Goal: Task Accomplishment & Management: Use online tool/utility

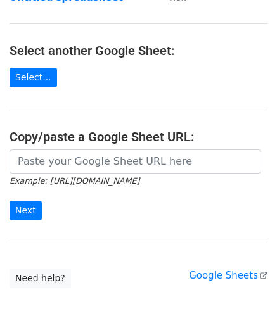
scroll to position [127, 0]
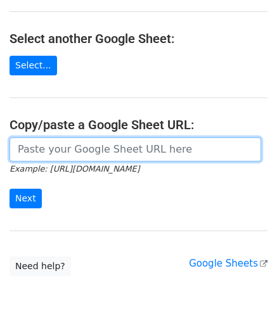
click at [44, 148] on input "url" at bounding box center [136, 150] width 252 height 24
paste input "https://docs.google.com/spreadsheets/d/1WScGdz8KaSXsOtHpsO4LnA-H8s6a4XfhXWbQCAw…"
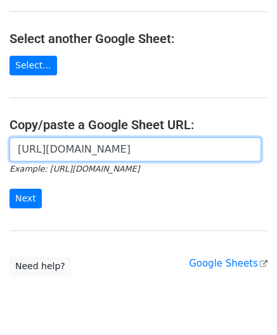
scroll to position [0, 288]
type input "https://docs.google.com/spreadsheets/d/1WScGdz8KaSXsOtHpsO4LnA-H8s6a4XfhXWbQCAw…"
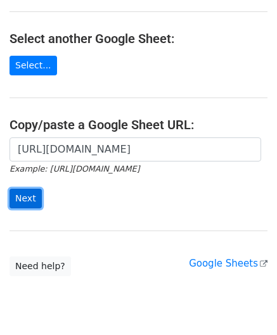
click at [27, 196] on input "Next" at bounding box center [26, 199] width 32 height 20
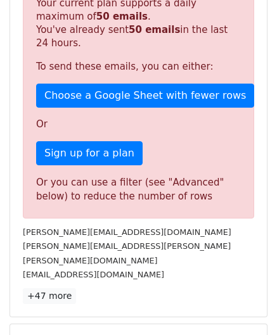
scroll to position [428, 0]
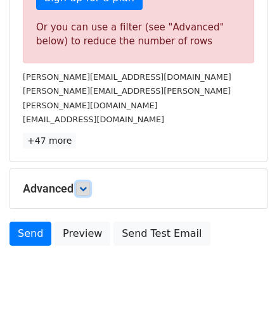
click at [81, 182] on link at bounding box center [83, 189] width 14 height 14
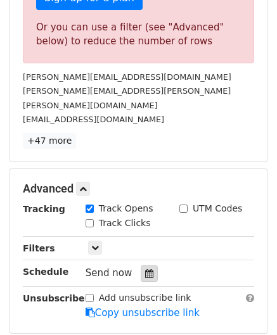
click at [145, 269] on icon at bounding box center [149, 273] width 8 height 9
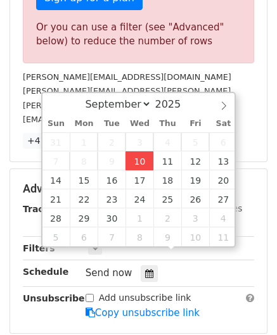
type input "[DATE] 12:00"
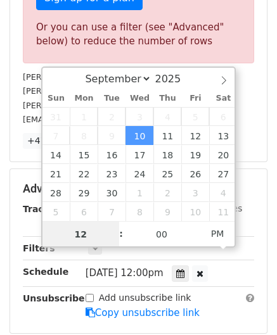
paste input "6"
type input "6"
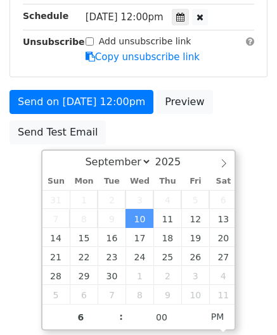
type input "[DATE] 18:00"
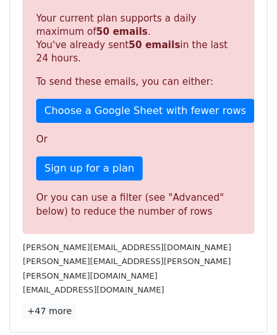
scroll to position [581, 0]
